Goal: Task Accomplishment & Management: Use online tool/utility

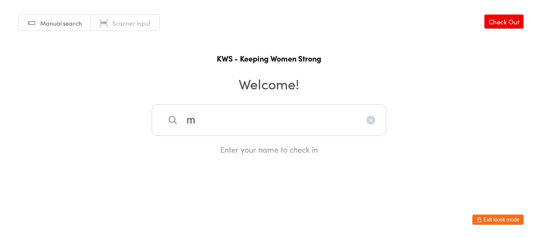
type input "m"
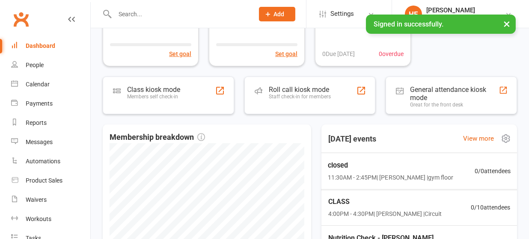
scroll to position [171, 0]
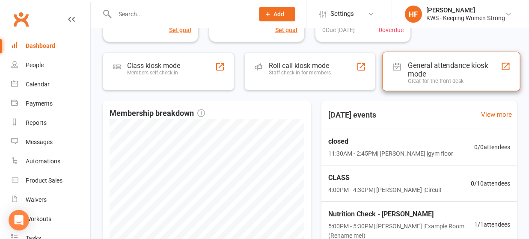
click at [409, 72] on div "General attendance kiosk mode" at bounding box center [454, 69] width 93 height 17
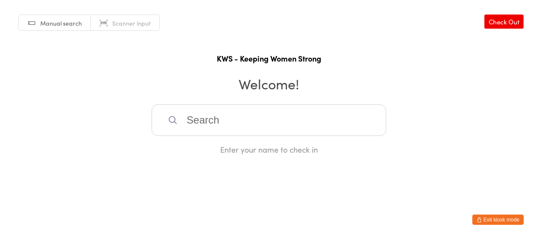
click at [200, 121] on input "search" at bounding box center [269, 120] width 235 height 32
click at [201, 120] on input "search" at bounding box center [269, 120] width 235 height 32
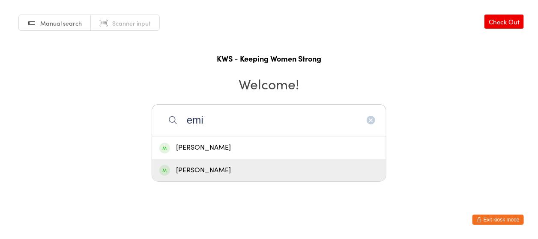
type input "emi"
click at [197, 171] on div "Emily Kossen" at bounding box center [268, 171] width 219 height 12
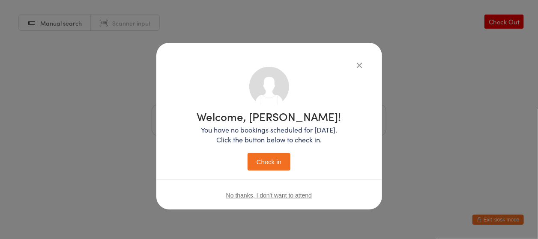
click at [266, 162] on button "Check in" at bounding box center [268, 162] width 43 height 18
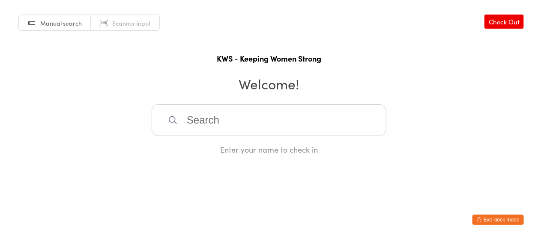
click at [230, 117] on input "search" at bounding box center [269, 120] width 235 height 32
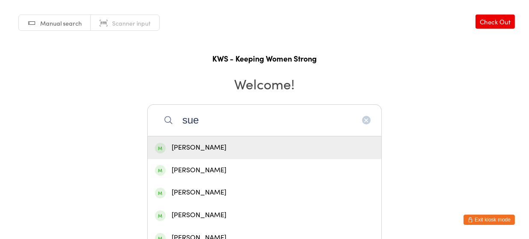
type input "sue"
click at [201, 148] on div "Sue Ahearn" at bounding box center [264, 148] width 219 height 12
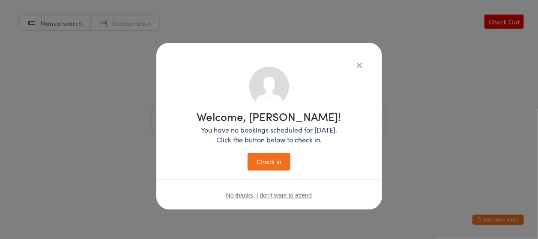
click at [258, 155] on button "Check in" at bounding box center [268, 162] width 43 height 18
